Goal: Use online tool/utility: Utilize a website feature to perform a specific function

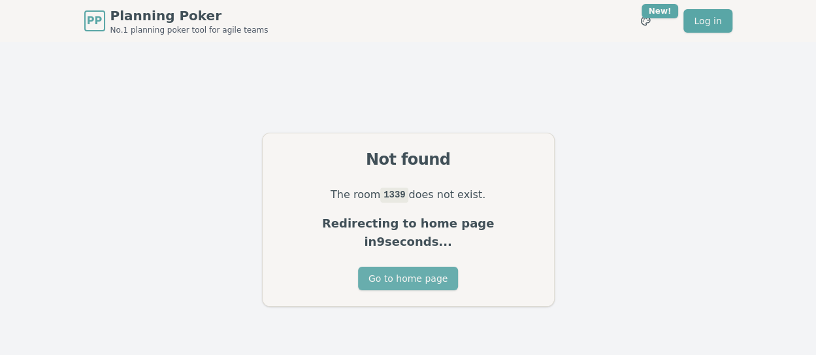
click at [412, 266] on button "Go to home page" at bounding box center [408, 278] width 100 height 24
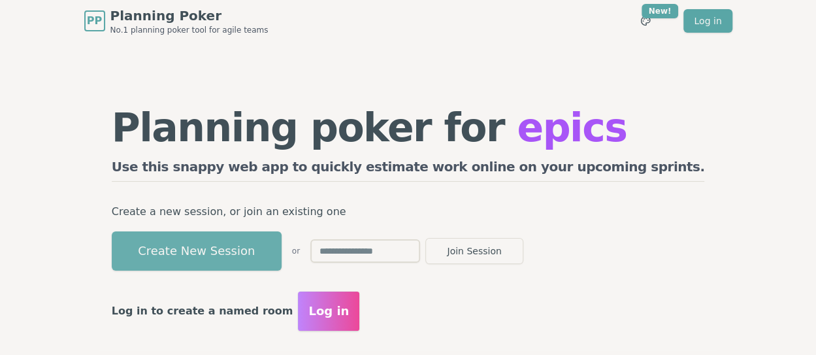
click at [281, 249] on button "Create New Session" at bounding box center [197, 250] width 170 height 39
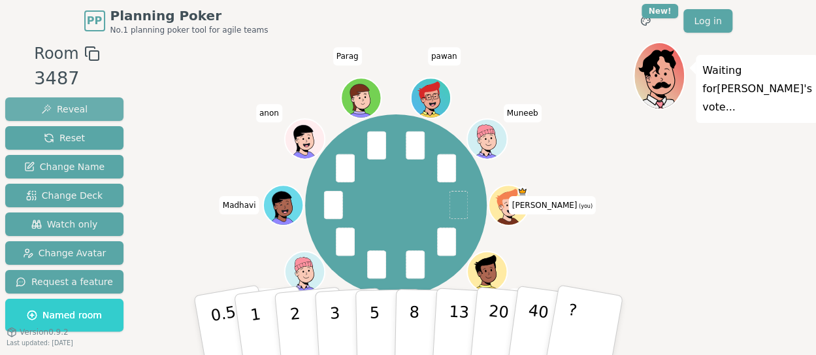
click at [78, 109] on span "Reveal" at bounding box center [64, 109] width 46 height 13
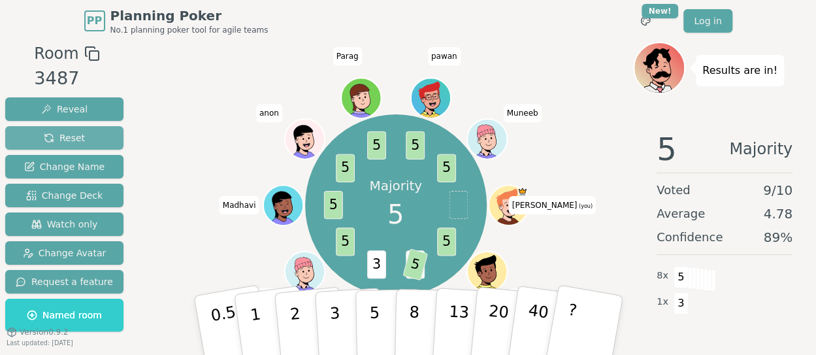
click at [61, 142] on span "Reset" at bounding box center [64, 137] width 41 height 13
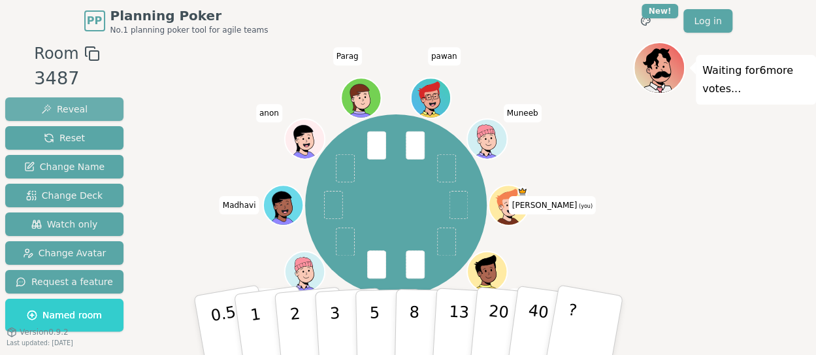
click at [51, 104] on span "Reveal" at bounding box center [64, 109] width 46 height 13
